Goal: Information Seeking & Learning: Learn about a topic

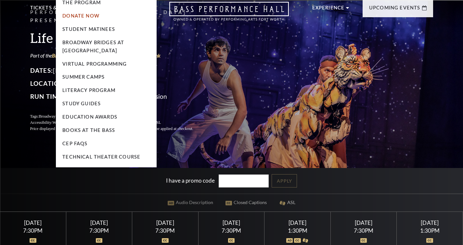
scroll to position [25, 0]
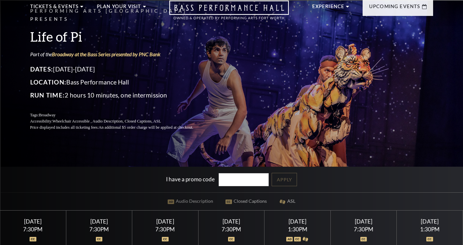
click at [280, 73] on div "Performing Arts Fort Worth Presents Life of Pi Part of the Broadway at the Bass…" at bounding box center [232, 69] width 416 height 137
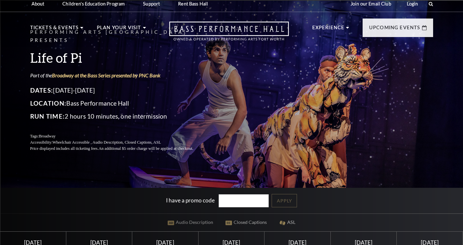
scroll to position [0, 0]
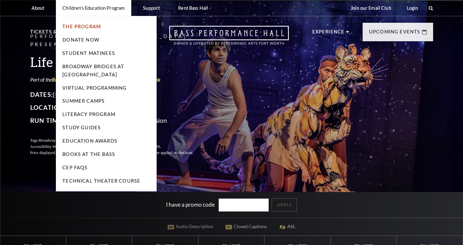
click at [87, 27] on link "The Program" at bounding box center [81, 27] width 38 height 6
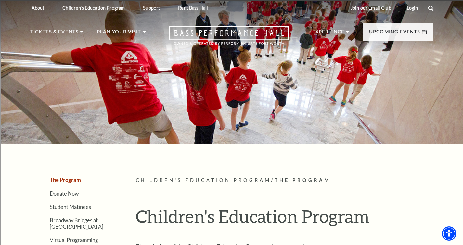
click at [430, 7] on icon at bounding box center [431, 8] width 6 height 6
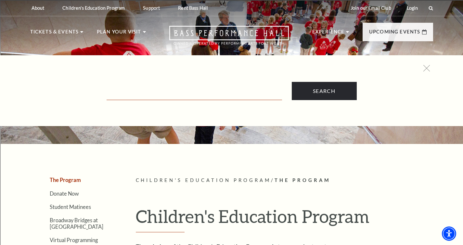
click at [229, 87] on input "Text field" at bounding box center [195, 93] width 176 height 13
type input "l"
click at [163, 87] on input "Text field" at bounding box center [195, 93] width 176 height 13
type input "link up"
click at [292, 82] on input "Search" at bounding box center [324, 91] width 65 height 18
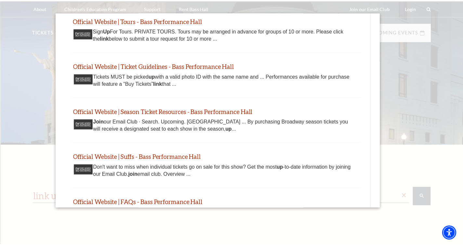
scroll to position [20, 0]
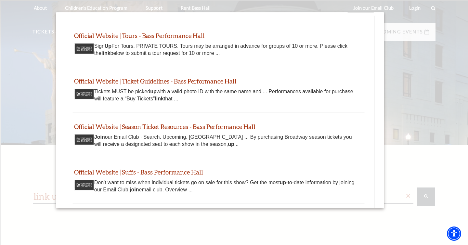
click at [443, 59] on div at bounding box center [234, 159] width 468 height 319
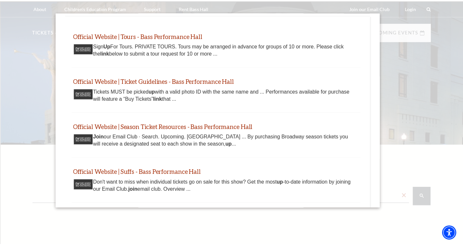
scroll to position [0, 0]
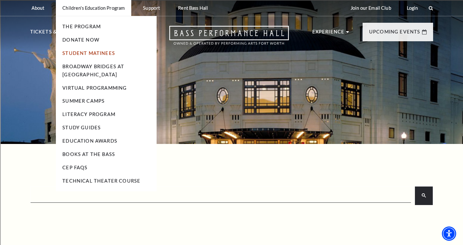
click at [103, 51] on link "Student Matinees" at bounding box center [88, 53] width 53 height 6
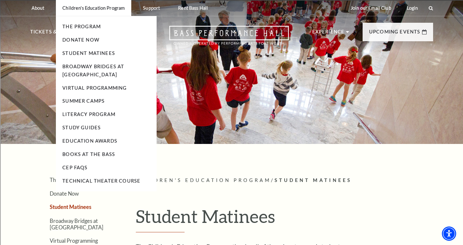
click at [89, 31] on li "The Program" at bounding box center [106, 27] width 88 height 8
click at [91, 28] on link "The Program" at bounding box center [81, 27] width 38 height 6
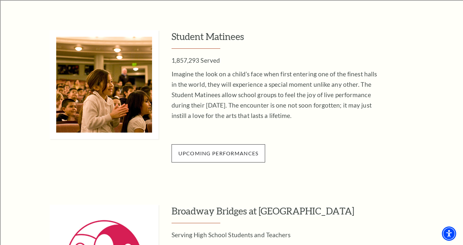
scroll to position [600, 0]
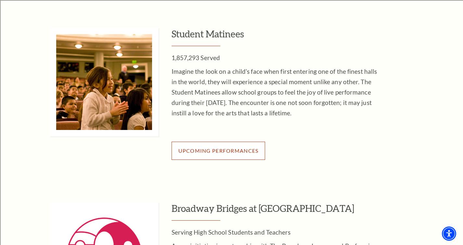
click at [230, 150] on span "Upcoming Performances" at bounding box center [219, 151] width 80 height 6
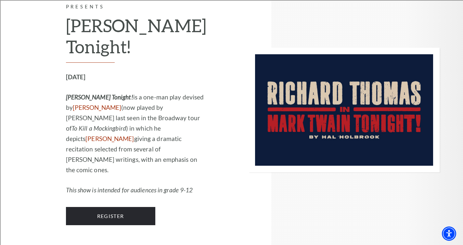
scroll to position [610, 0]
